Goal: Find contact information: Find contact information

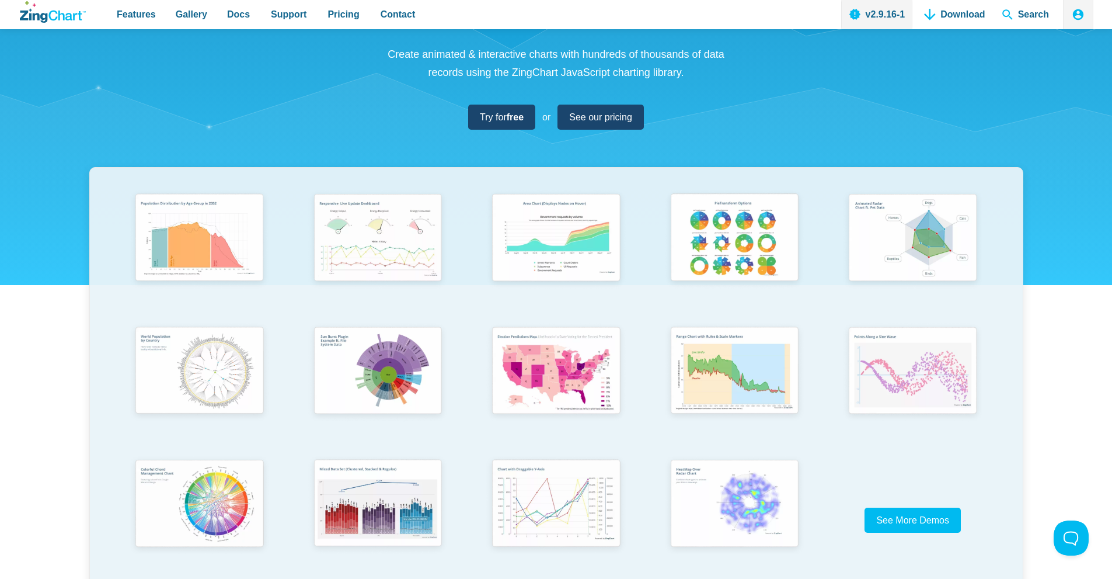
scroll to position [117, 0]
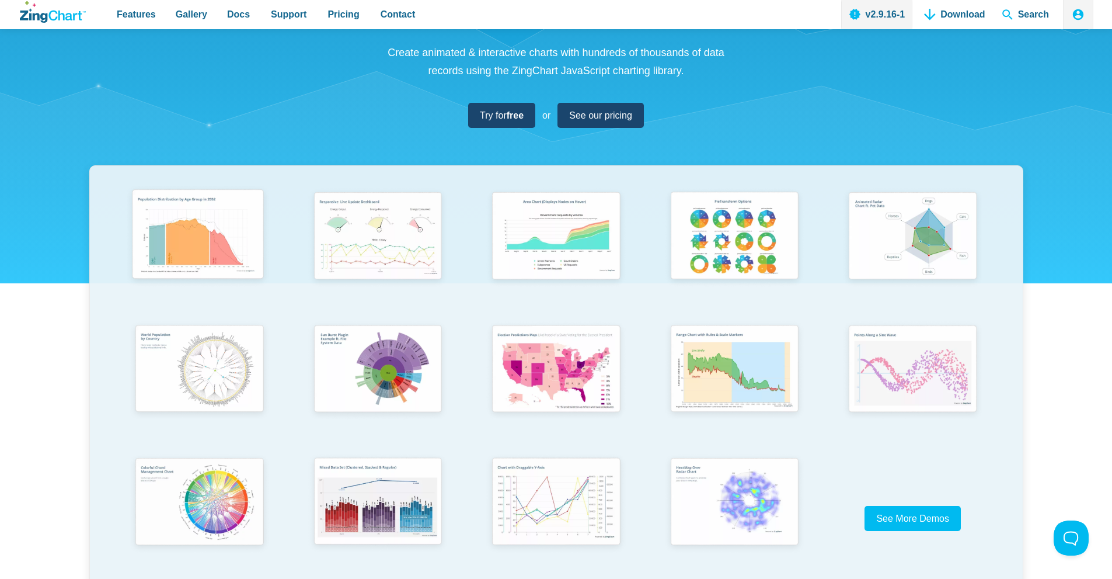
click at [249, 236] on img "App Content" at bounding box center [197, 236] width 147 height 105
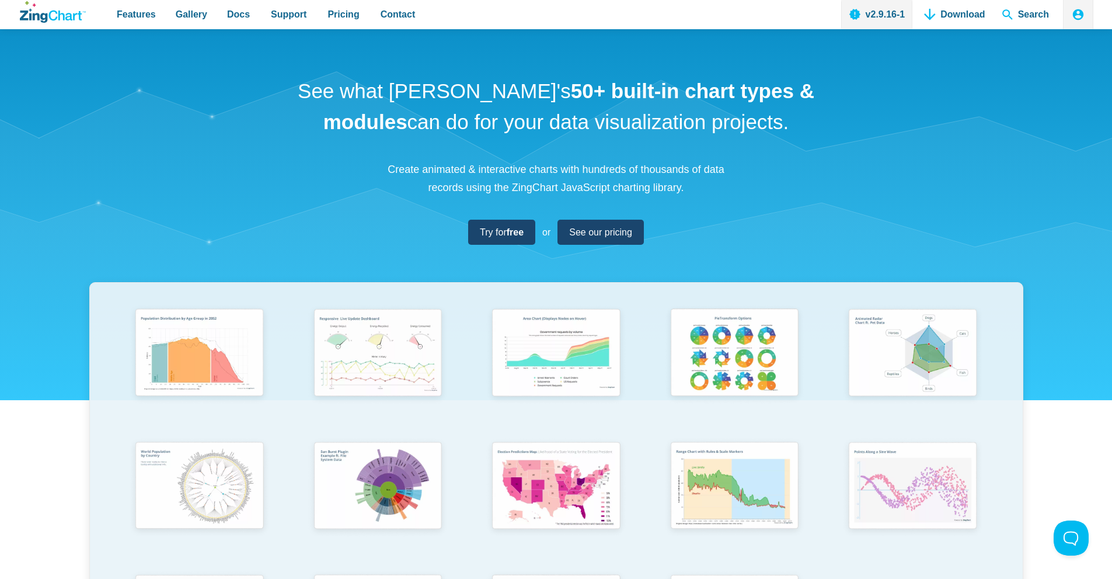
drag, startPoint x: 594, startPoint y: -51, endPoint x: 509, endPoint y: 175, distance: 241.5
click at [509, 175] on p "Create animated & interactive charts with hundreds of thousands of data records…" at bounding box center [556, 179] width 350 height 36
click at [709, 199] on div "See what ZingChart's 50+ built-in chart types & modules can do for your data vi…" at bounding box center [556, 386] width 1112 height 714
click at [620, 238] on span "See our pricing" at bounding box center [596, 232] width 63 height 16
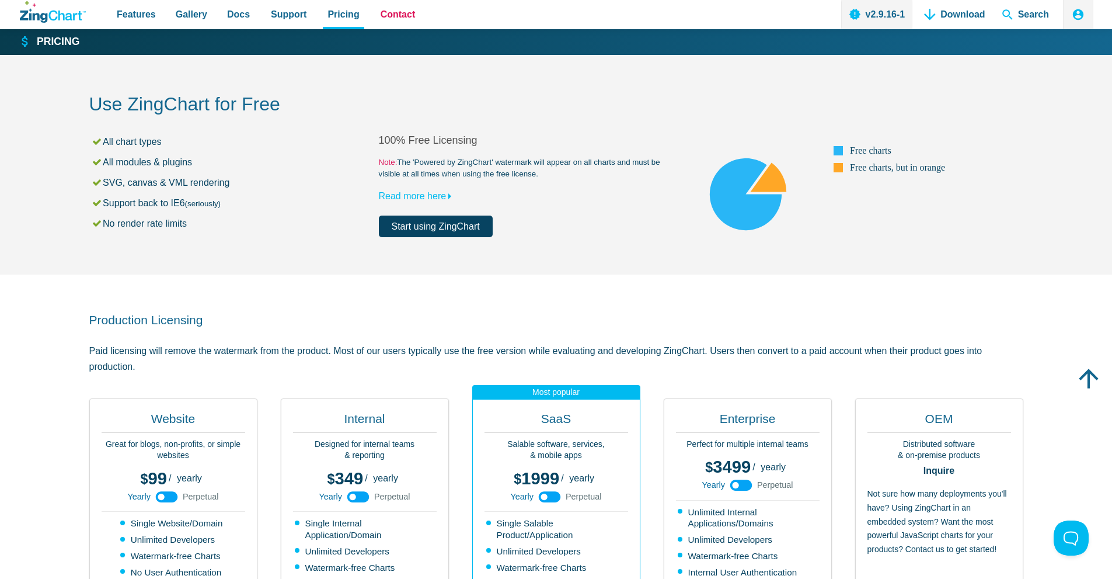
click at [393, 21] on span "Contact" at bounding box center [398, 14] width 35 height 16
